Goal: Find specific page/section: Find specific page/section

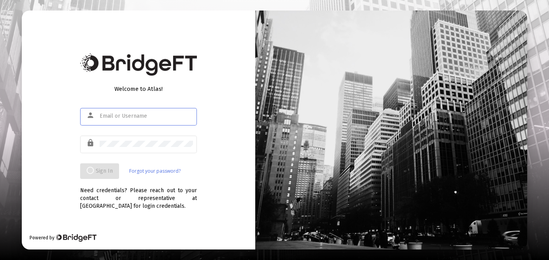
click at [153, 116] on input "text" at bounding box center [146, 116] width 93 height 6
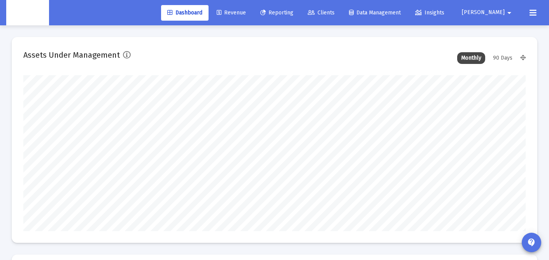
scroll to position [156, 270]
click at [335, 11] on span "Clients" at bounding box center [321, 12] width 27 height 7
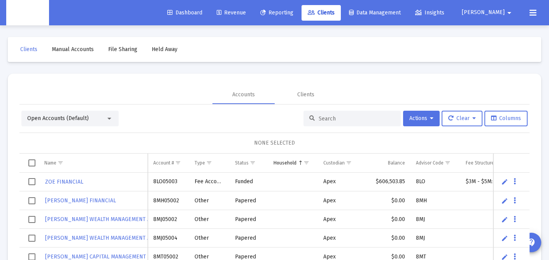
click at [341, 119] on input at bounding box center [357, 118] width 76 height 7
click at [302, 95] on div "Clients" at bounding box center [306, 95] width 17 height 8
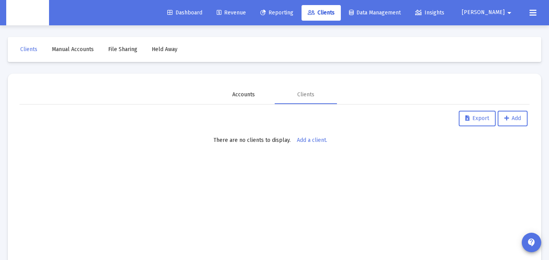
click at [246, 97] on div "Accounts" at bounding box center [243, 95] width 23 height 8
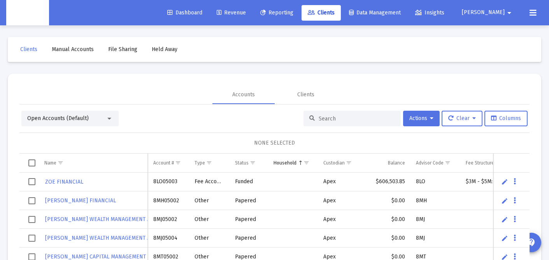
click at [349, 120] on input at bounding box center [357, 118] width 76 height 7
type input "[PERSON_NAME]"
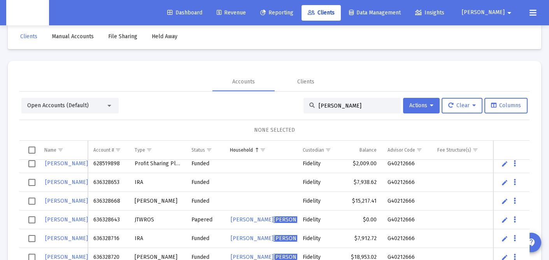
scroll to position [32, 0]
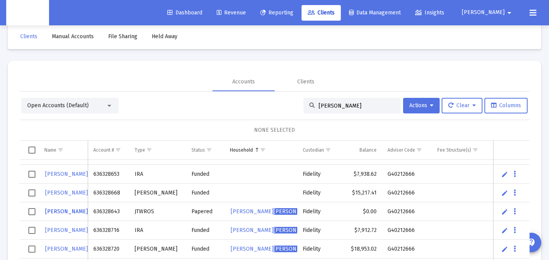
click at [51, 211] on span "[PERSON_NAME]" at bounding box center [88, 211] width 86 height 7
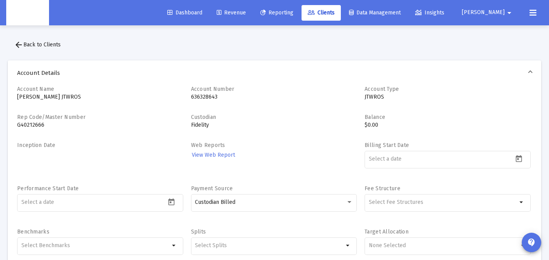
click at [12, 37] on button "arrow_back Back to Clients" at bounding box center [37, 45] width 59 height 16
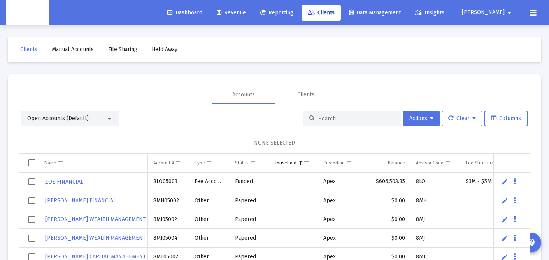
click at [369, 117] on input at bounding box center [357, 118] width 76 height 7
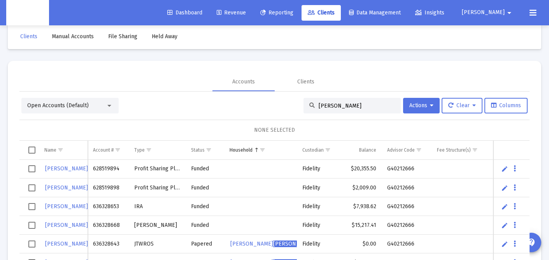
click at [321, 107] on input "[PERSON_NAME]" at bounding box center [357, 105] width 76 height 7
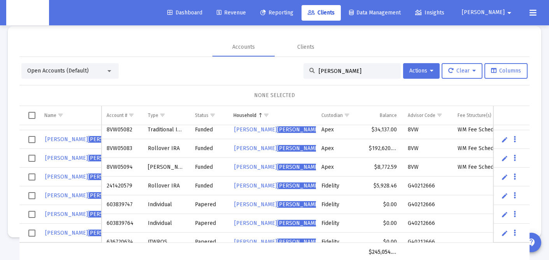
scroll to position [14, 0]
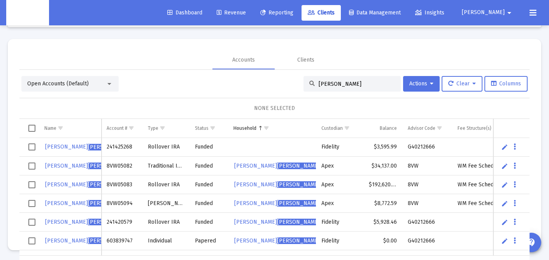
type input "[PERSON_NAME]"
